Goal: Task Accomplishment & Management: Manage account settings

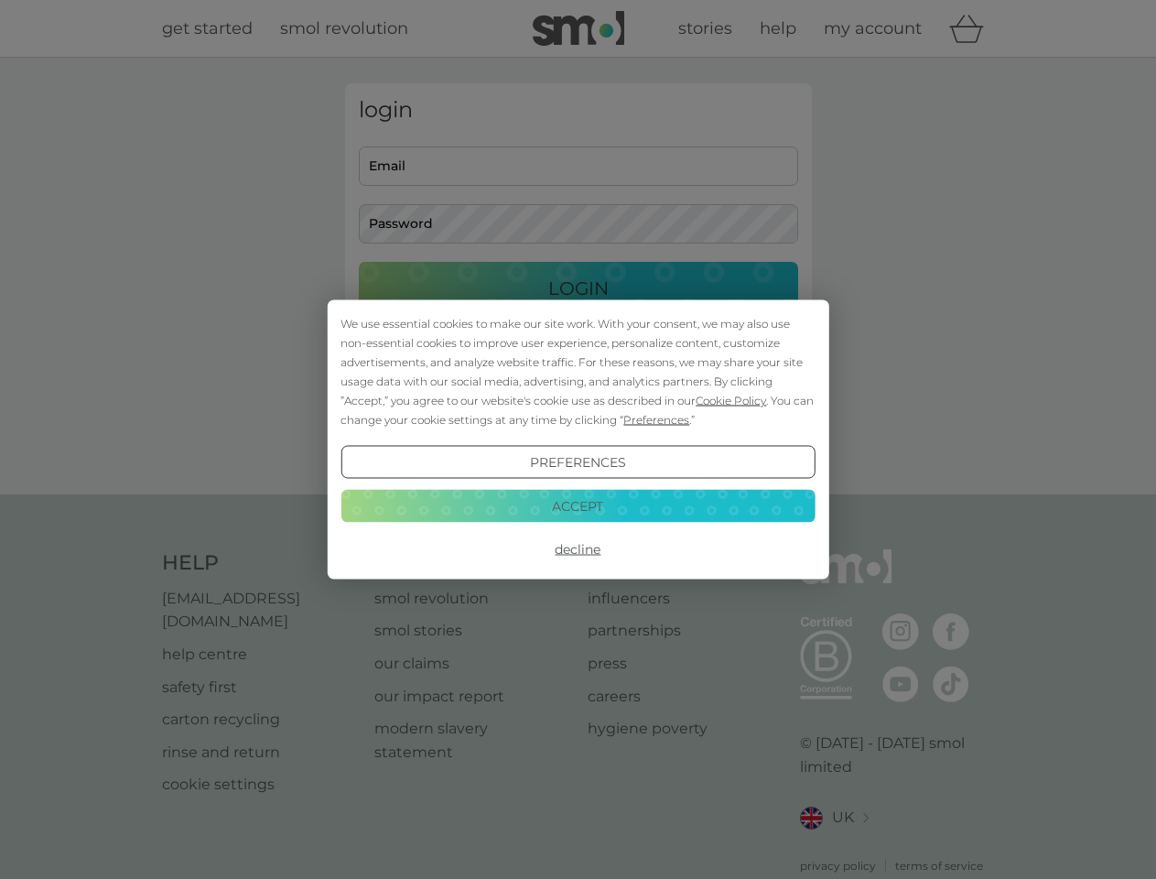
click at [731, 400] on span "Cookie Policy" at bounding box center [731, 401] width 70 height 14
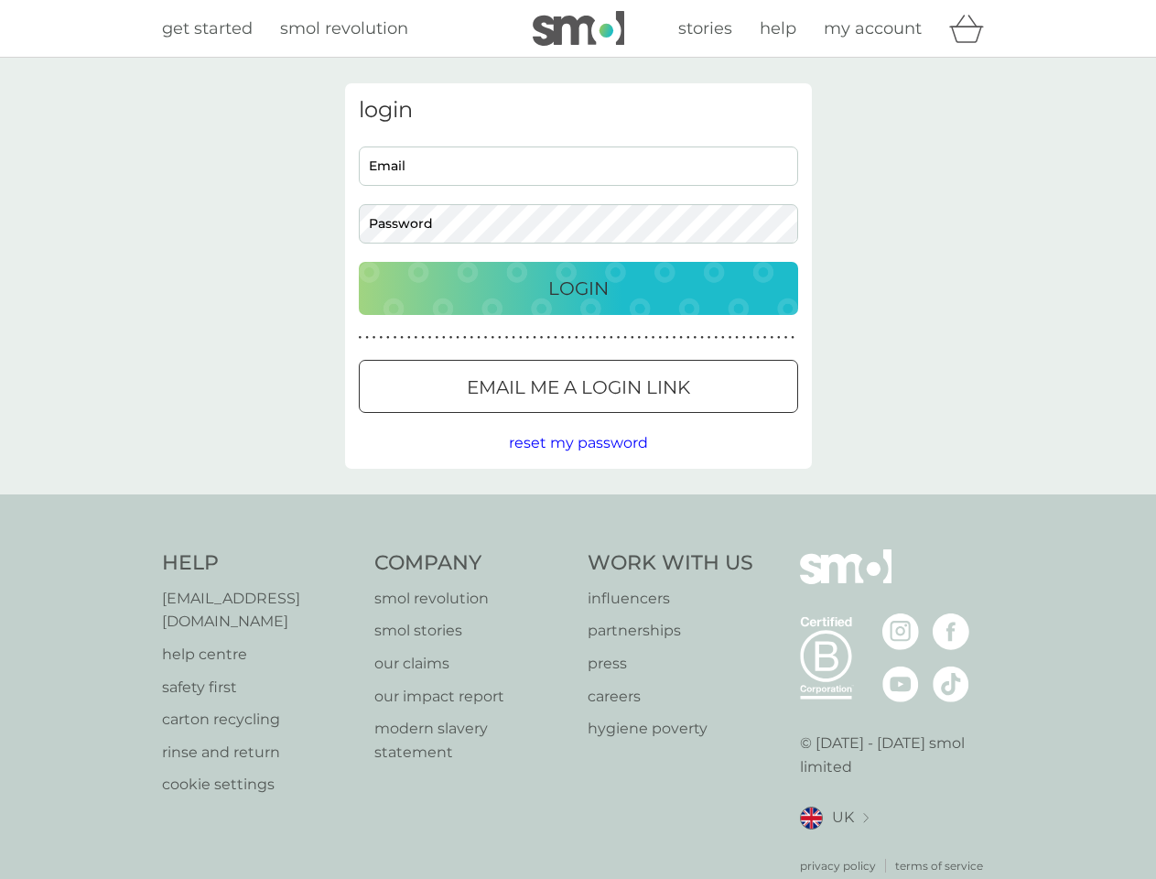
click at [654, 419] on div "login Email Password Login ● ● ● ● ● ● ● ● ● ● ● ● ● ● ● ● ● ● ● ● ● ● ● ● ● ● …" at bounding box center [578, 275] width 467 height 385
click at [578, 462] on div "login Email Password Login ● ● ● ● ● ● ● ● ● ● ● ● ● ● ● ● ● ● ● ● ● ● ● ● ● ● …" at bounding box center [578, 275] width 467 height 385
click at [578, 549] on div "Help [EMAIL_ADDRESS][DOMAIN_NAME] help centre safety first carton recycling rin…" at bounding box center [578, 711] width 833 height 325
click at [578, 505] on div "Help [EMAIL_ADDRESS][DOMAIN_NAME] help centre safety first carton recycling rin…" at bounding box center [578, 711] width 1156 height 435
